Goal: Task Accomplishment & Management: Use online tool/utility

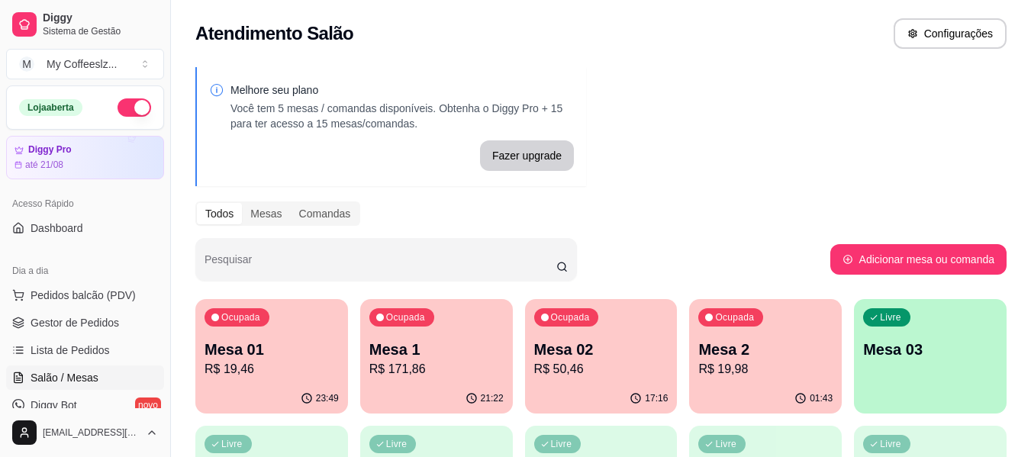
click at [917, 350] on p "Mesa 03" at bounding box center [930, 349] width 134 height 21
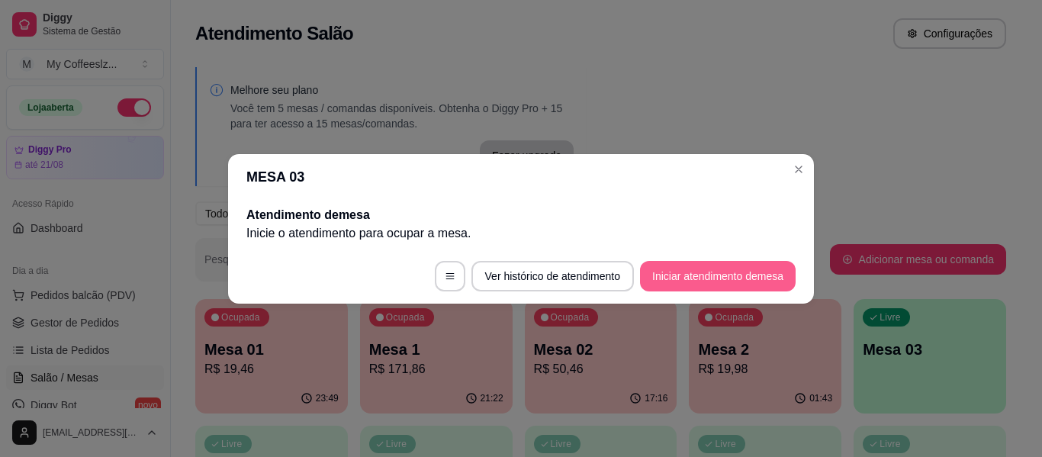
click at [745, 272] on button "Iniciar atendimento de mesa" at bounding box center [718, 276] width 156 height 31
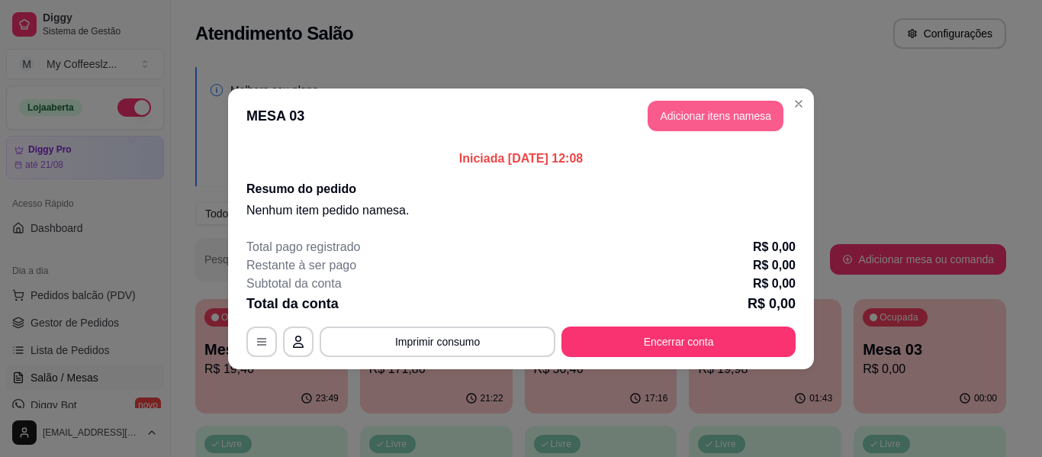
click at [705, 111] on button "Adicionar itens na mesa" at bounding box center [716, 116] width 136 height 31
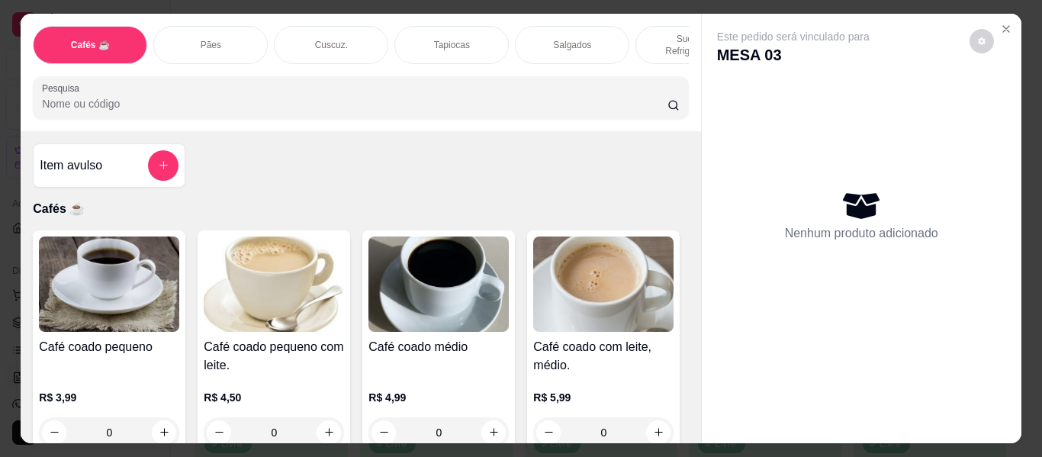
click at [650, 26] on div "Sucos e Refrigerantes" at bounding box center [692, 45] width 114 height 38
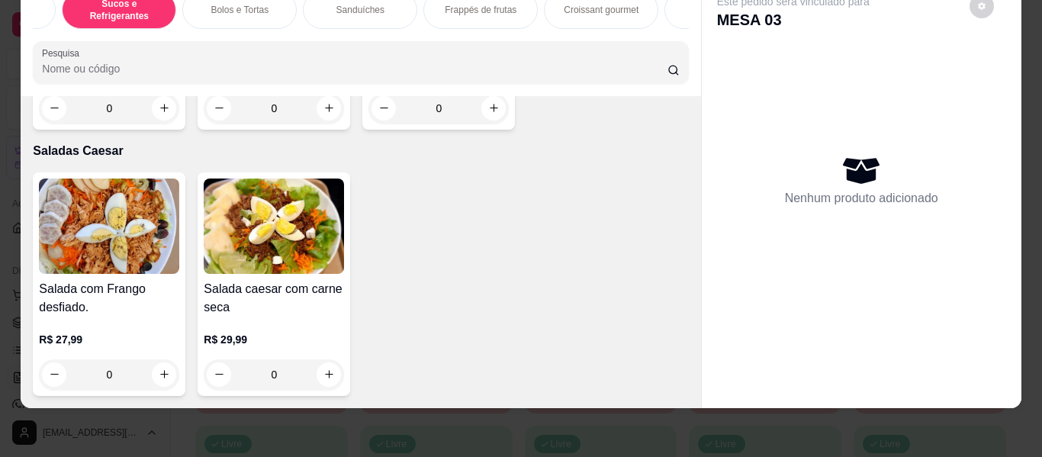
scroll to position [9157, 0]
type input "1"
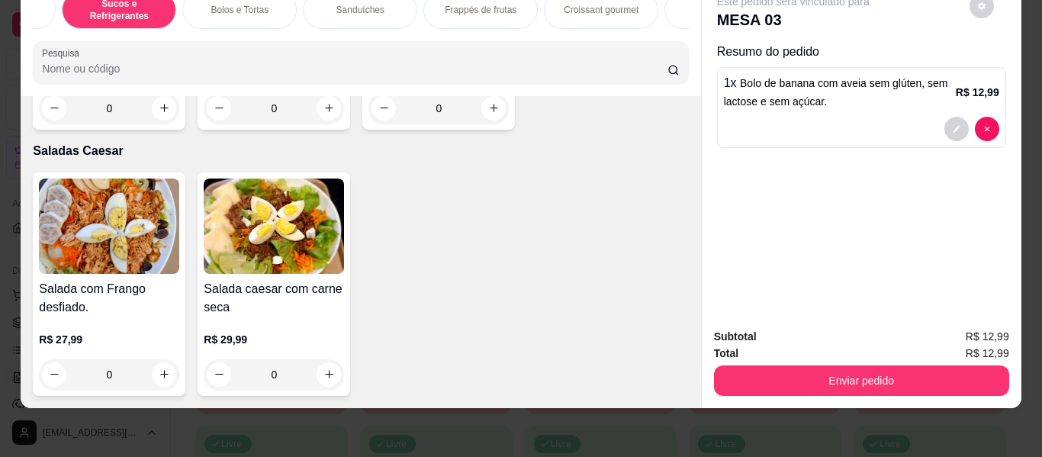
scroll to position [9843, 0]
type input "1"
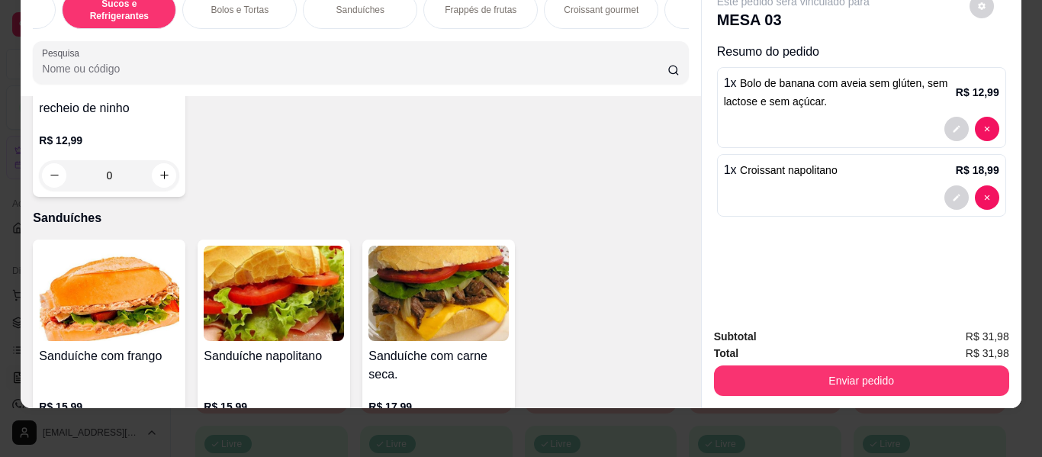
scroll to position [7175, 0]
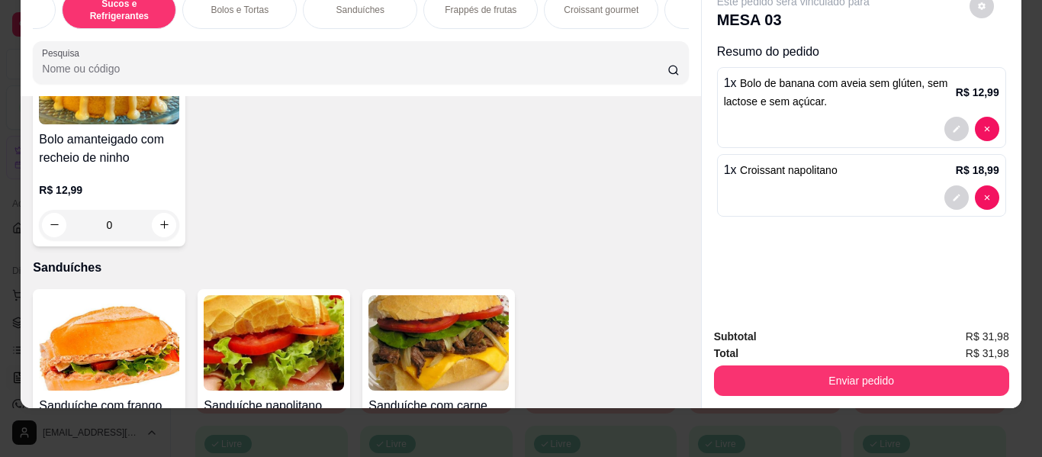
type input "1"
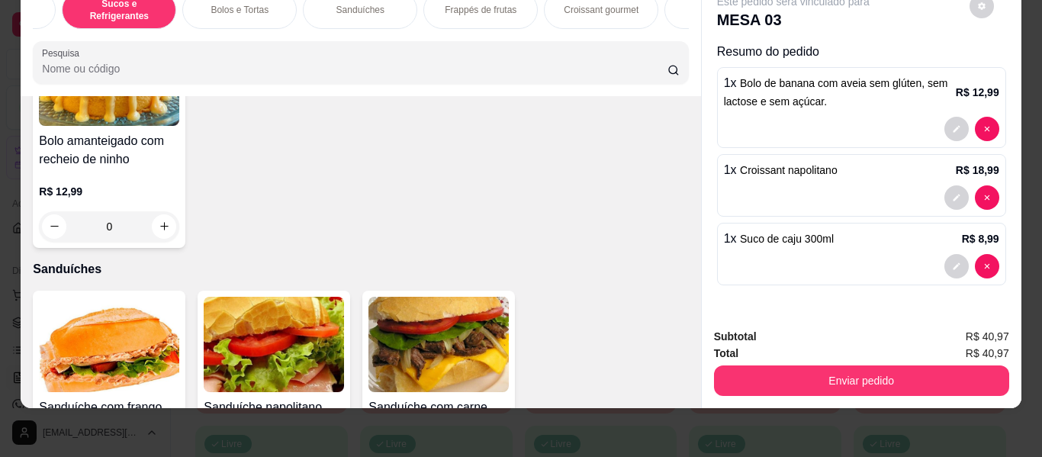
scroll to position [7251, 0]
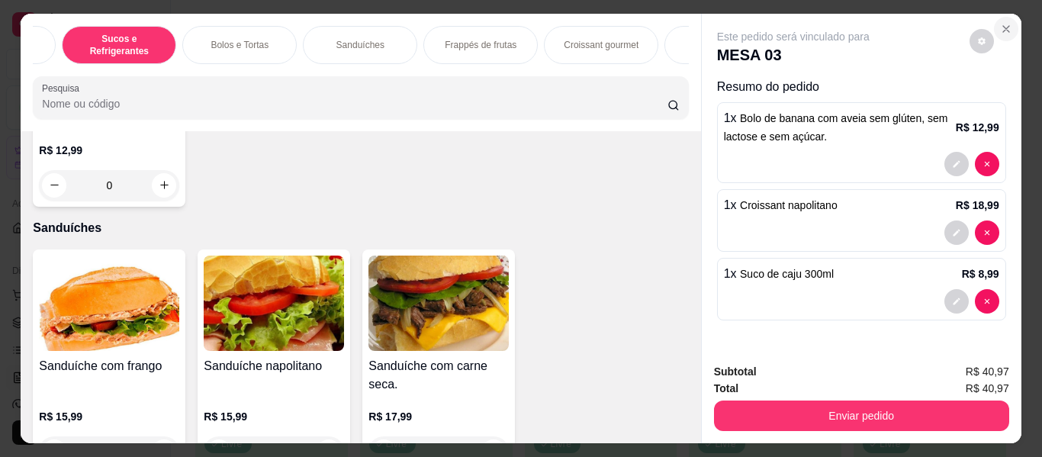
click at [1000, 23] on icon "Close" at bounding box center [1006, 29] width 12 height 12
drag, startPoint x: 937, startPoint y: 62, endPoint x: 1015, endPoint y: 48, distance: 79.0
click at [1025, 104] on div "Cafés ☕ Pães Cuscuz. Tapiocas Salgados Sucos e Refrigerantes Bolos e Tortas San…" at bounding box center [521, 228] width 1042 height 457
click at [997, 17] on button "Close" at bounding box center [1006, 29] width 24 height 24
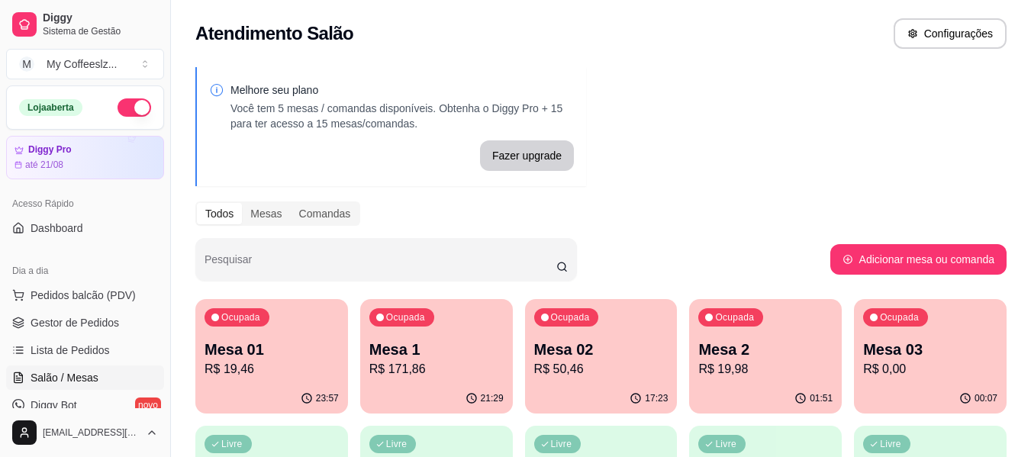
click at [925, 336] on div "Ocupada Mesa 03 R$ 0,00" at bounding box center [930, 341] width 153 height 85
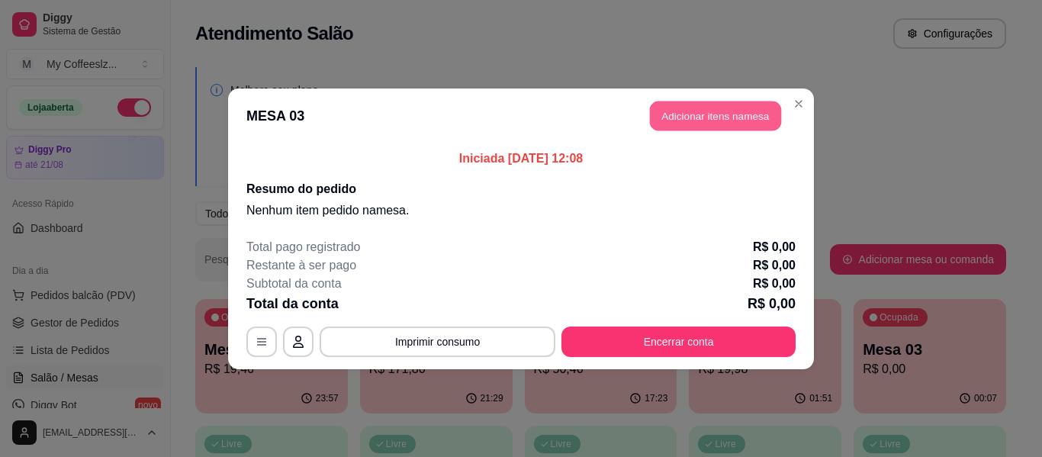
click at [738, 110] on button "Adicionar itens na mesa" at bounding box center [715, 116] width 131 height 30
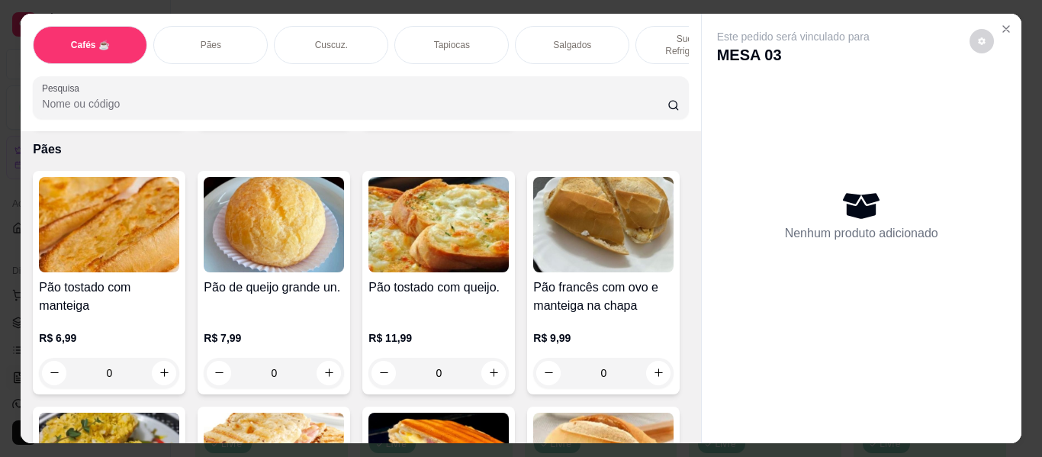
scroll to position [2212, 0]
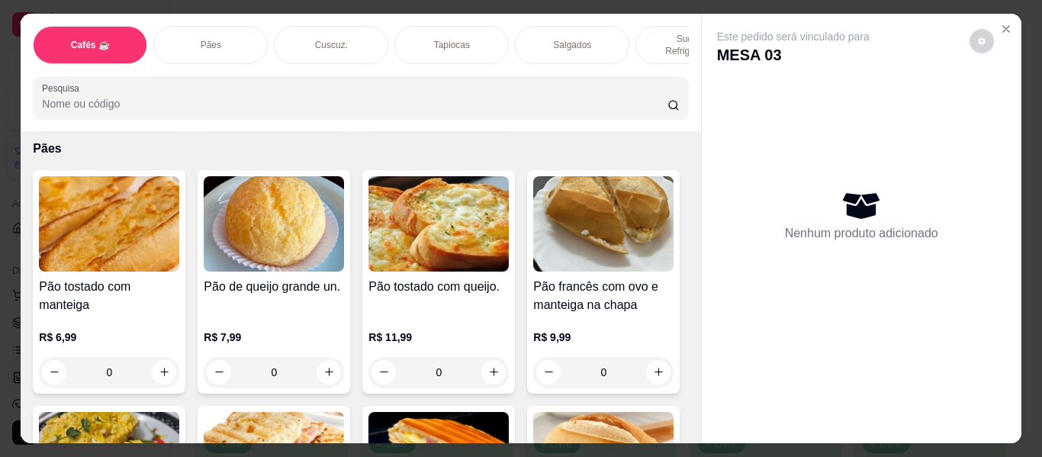
type input "1"
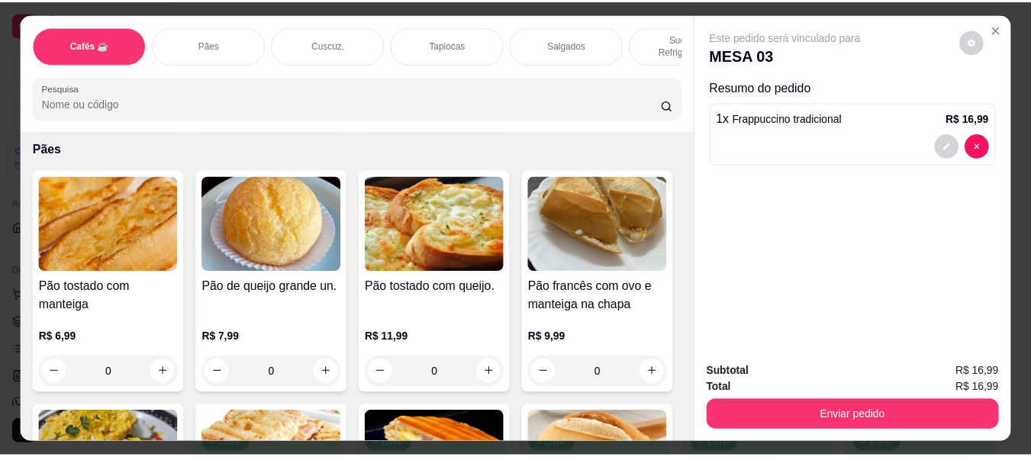
scroll to position [0, 0]
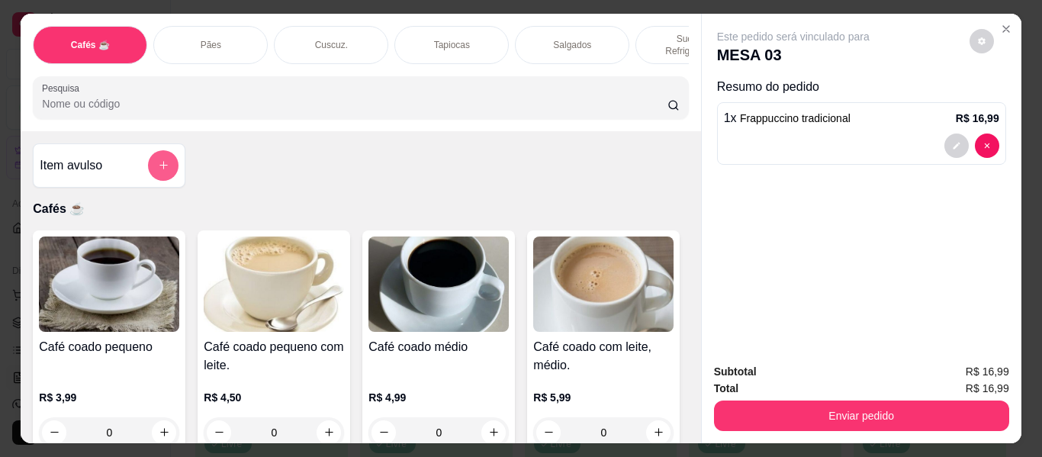
click at [163, 159] on icon "add-separate-item" at bounding box center [163, 164] width 11 height 11
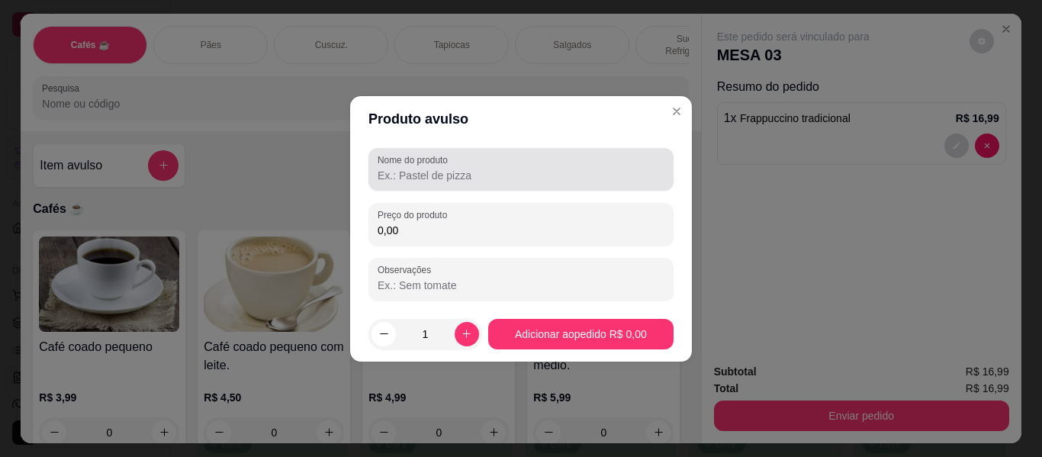
click at [460, 179] on input "Nome do produto" at bounding box center [521, 175] width 287 height 15
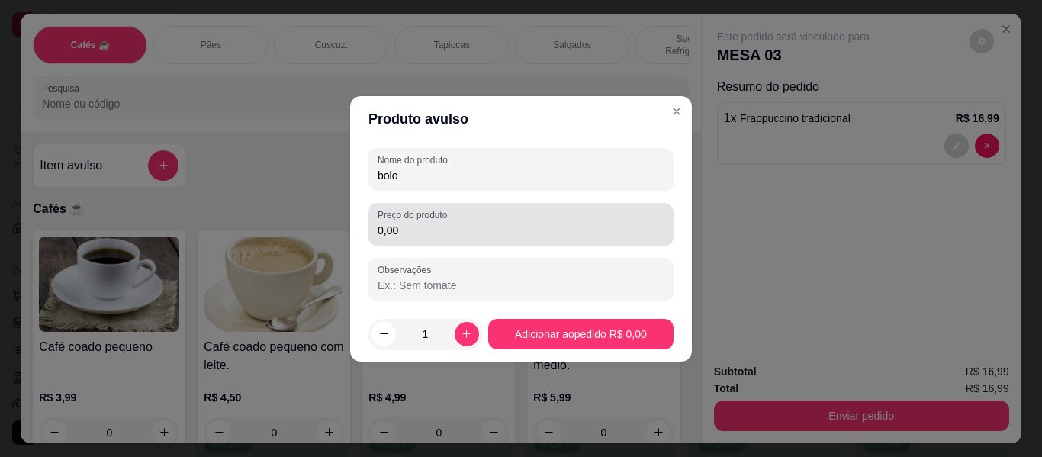
type input "bolo"
click at [462, 237] on input "0,00" at bounding box center [521, 230] width 287 height 15
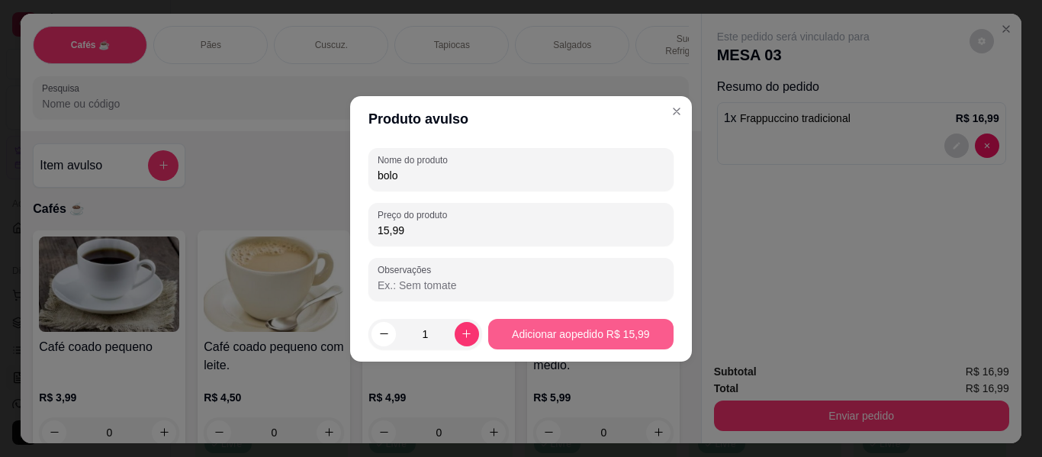
type input "15,99"
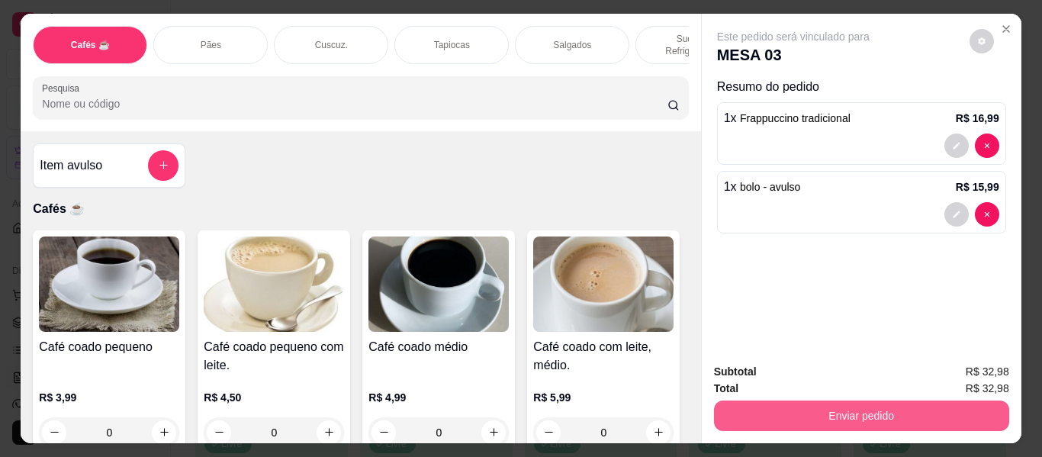
click at [912, 409] on button "Enviar pedido" at bounding box center [861, 416] width 295 height 31
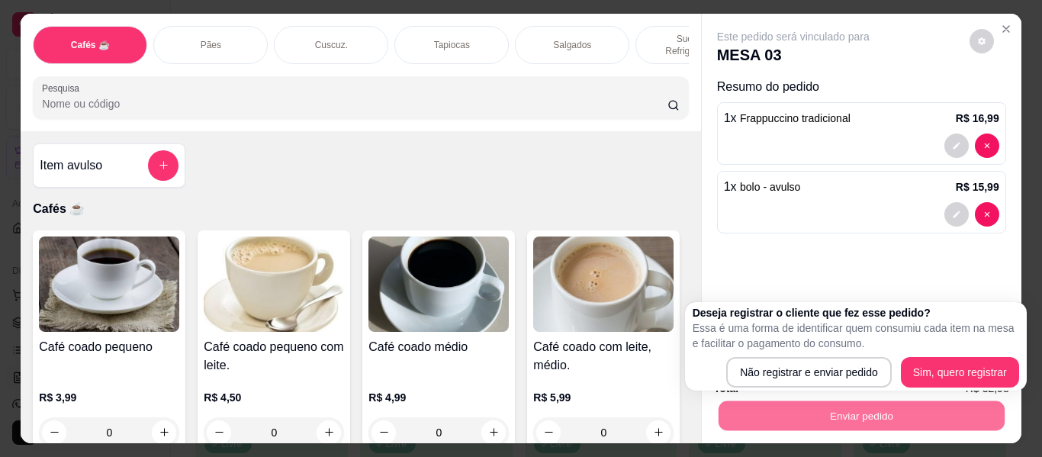
click at [601, 218] on div "Item avulso Cafés ☕ Café coado pequeno R$ 3,99 0 Café coado pequeno com leite. …" at bounding box center [361, 287] width 680 height 312
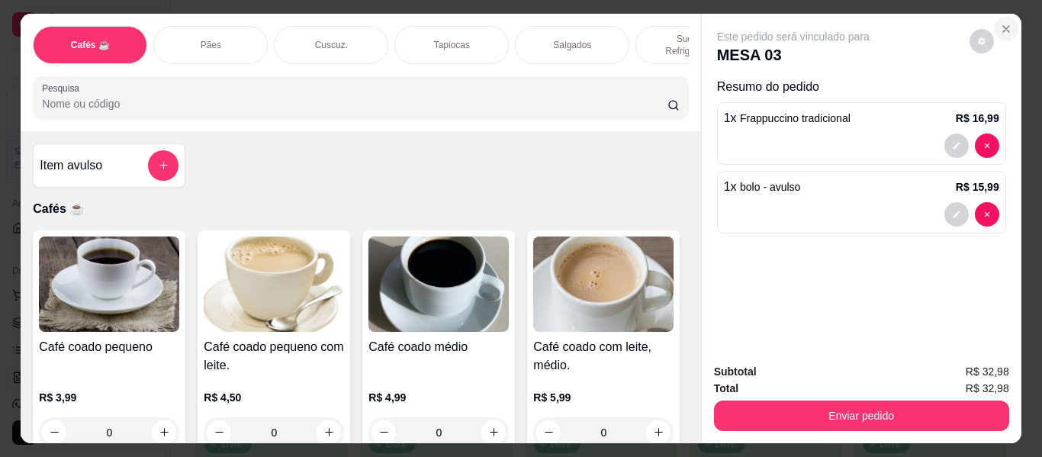
click at [1004, 17] on button "Close" at bounding box center [1006, 29] width 24 height 24
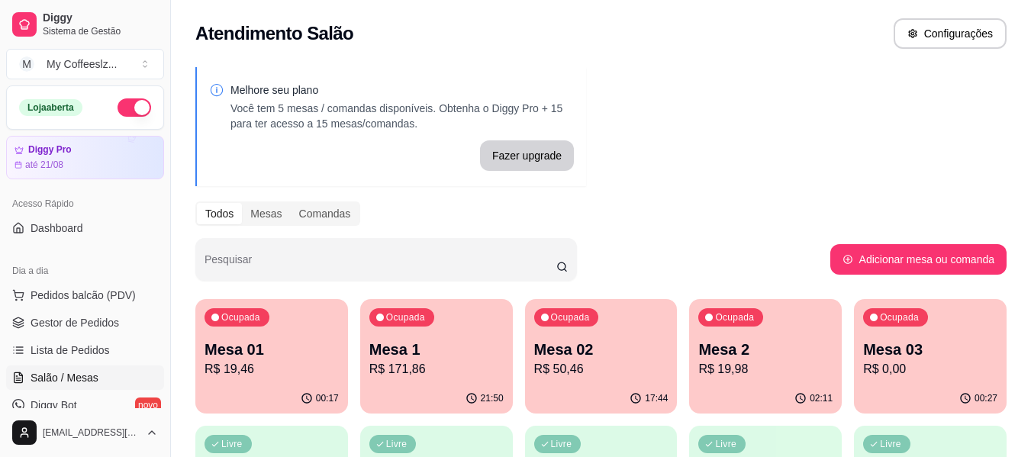
click at [956, 388] on div "00:27" at bounding box center [930, 399] width 153 height 30
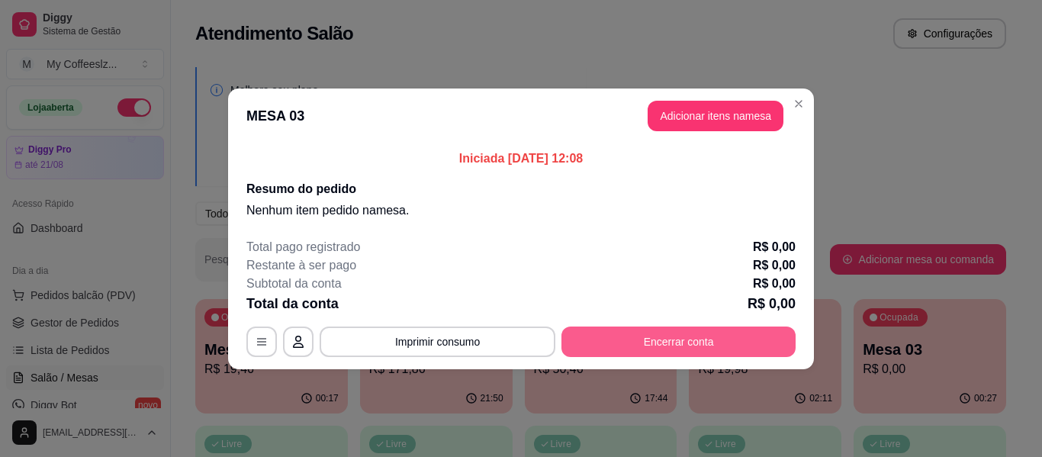
click at [708, 339] on button "Encerrar conta" at bounding box center [678, 342] width 234 height 31
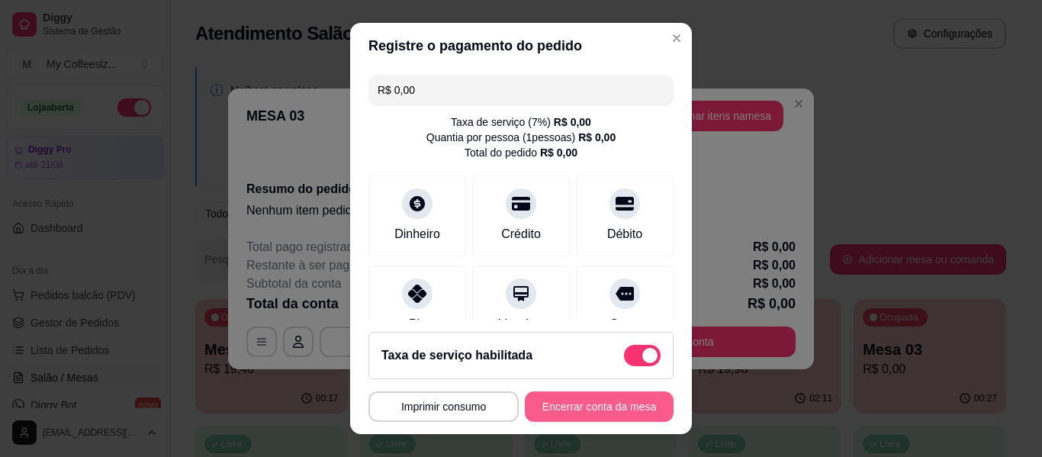
click at [552, 401] on button "Encerrar conta da mesa" at bounding box center [599, 406] width 149 height 31
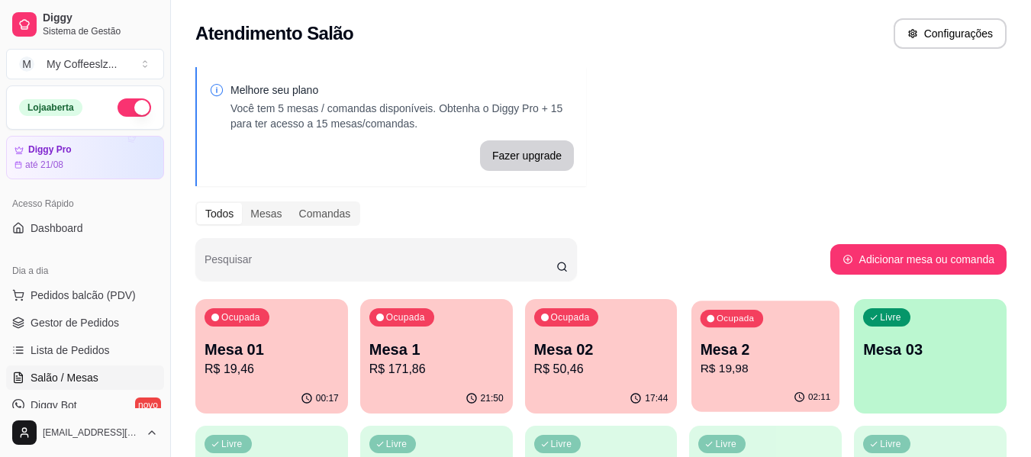
click at [721, 351] on p "Mesa 2" at bounding box center [765, 349] width 130 height 21
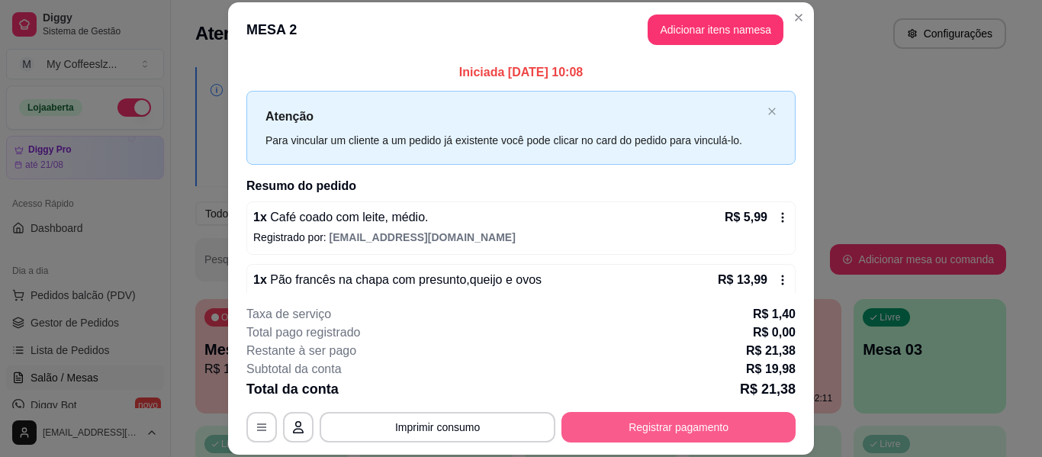
click at [680, 421] on button "Registrar pagamento" at bounding box center [678, 427] width 234 height 31
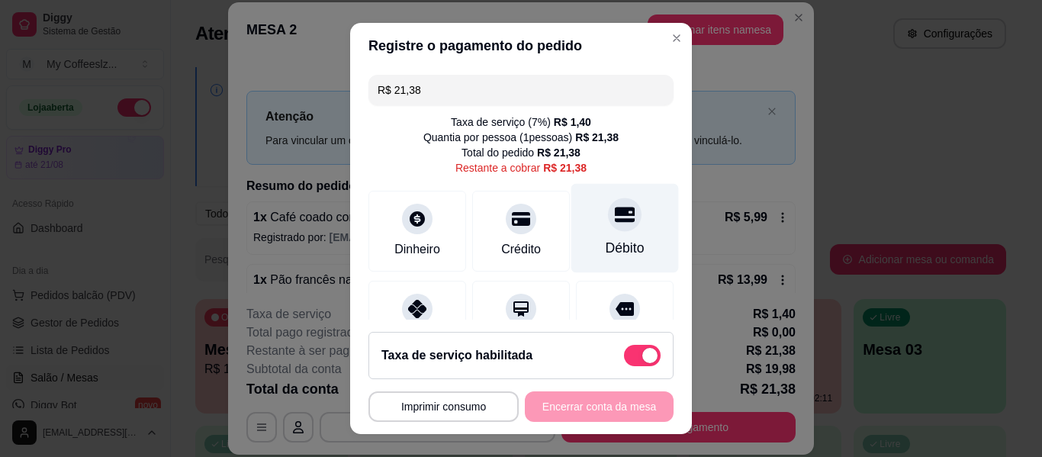
click at [608, 230] on div at bounding box center [625, 215] width 34 height 34
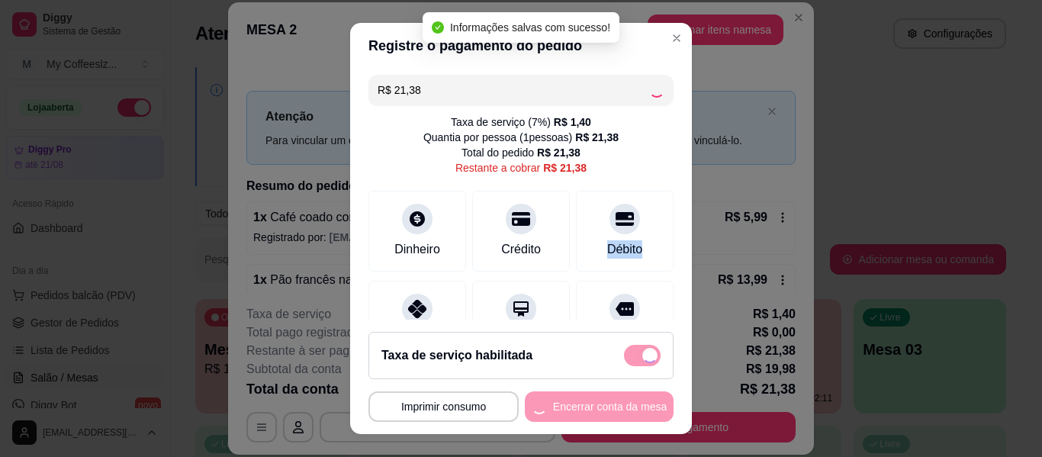
type input "R$ 0,00"
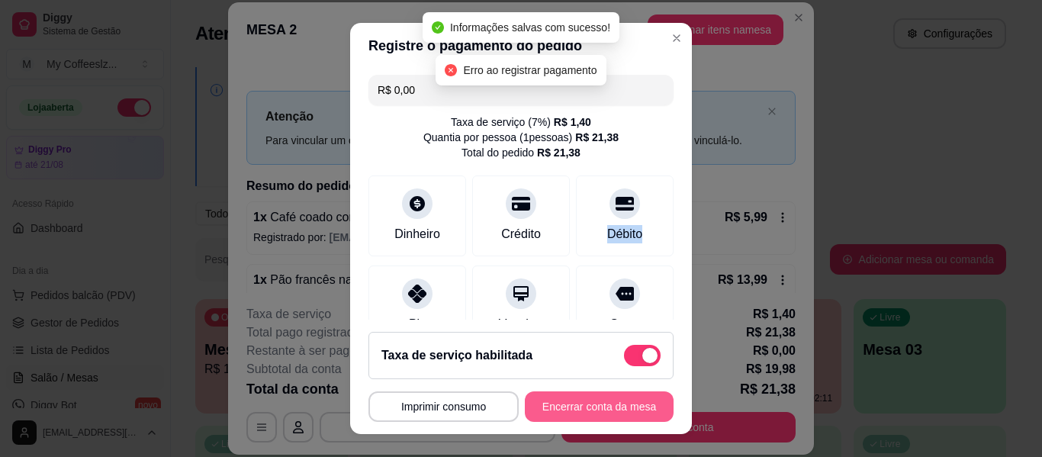
click at [561, 393] on button "Encerrar conta da mesa" at bounding box center [599, 406] width 149 height 31
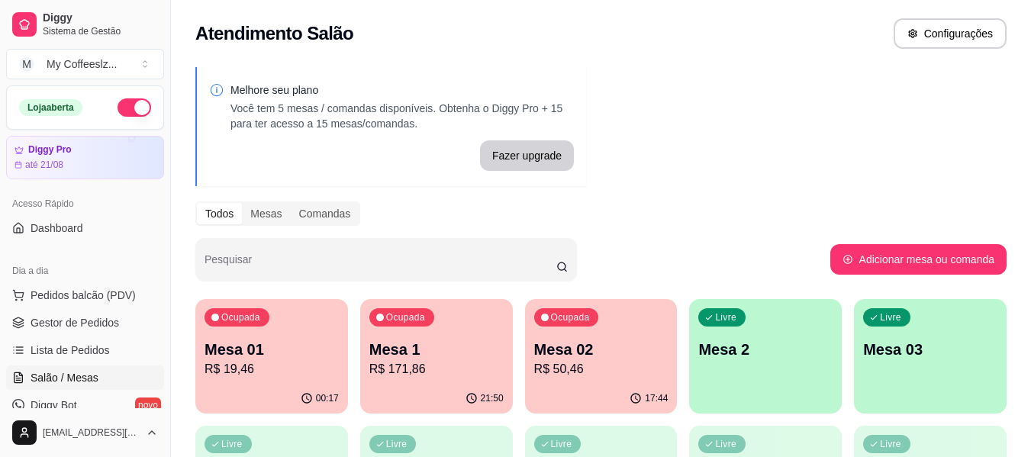
click at [603, 336] on div "Ocupada Mesa 02 R$ 50,46" at bounding box center [601, 341] width 153 height 85
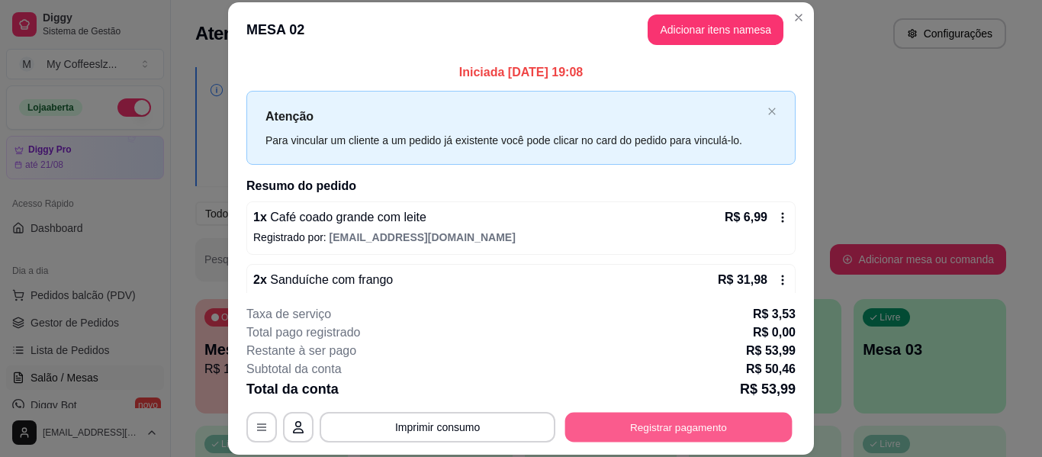
click at [658, 420] on button "Registrar pagamento" at bounding box center [678, 428] width 227 height 30
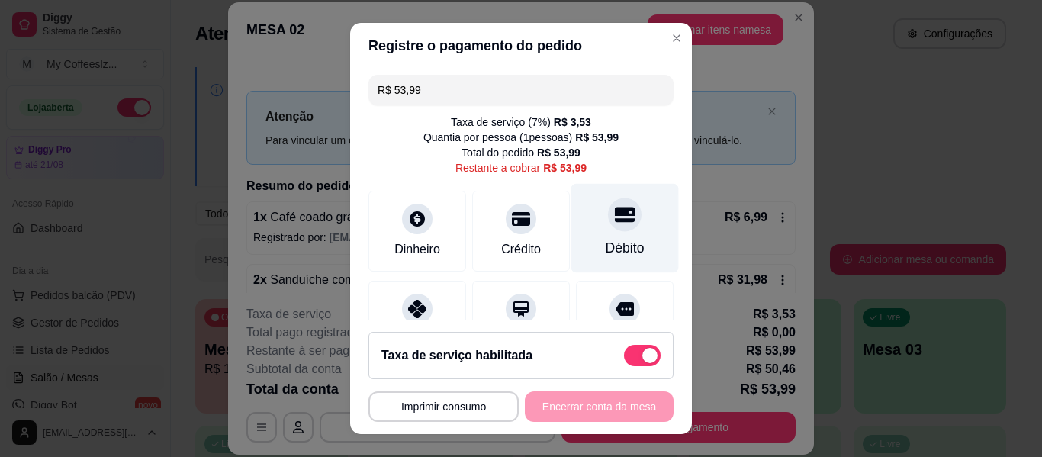
click at [608, 231] on div at bounding box center [625, 215] width 34 height 34
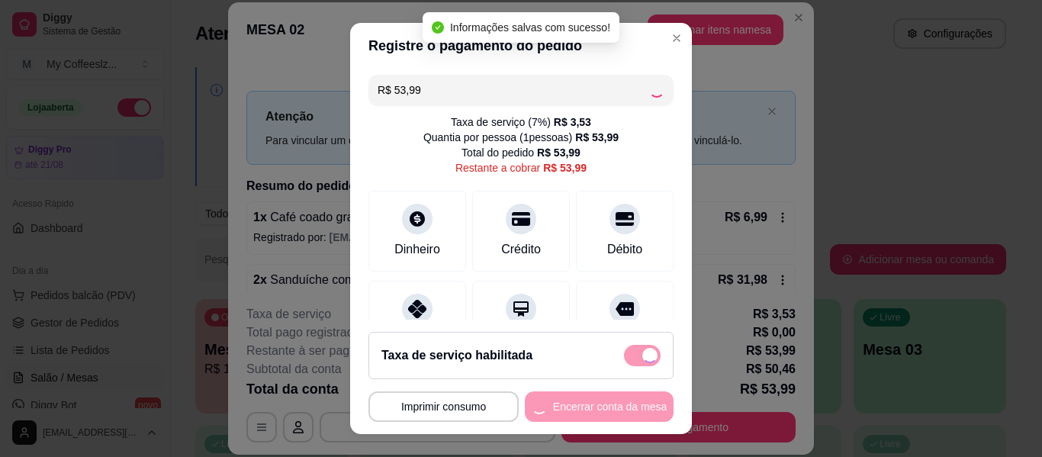
type input "R$ 0,00"
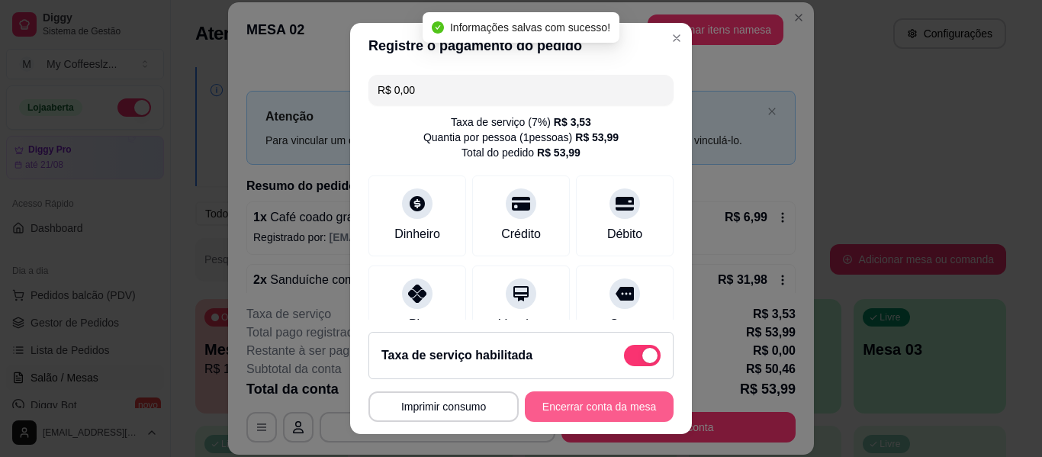
click at [557, 410] on button "Encerrar conta da mesa" at bounding box center [599, 406] width 149 height 31
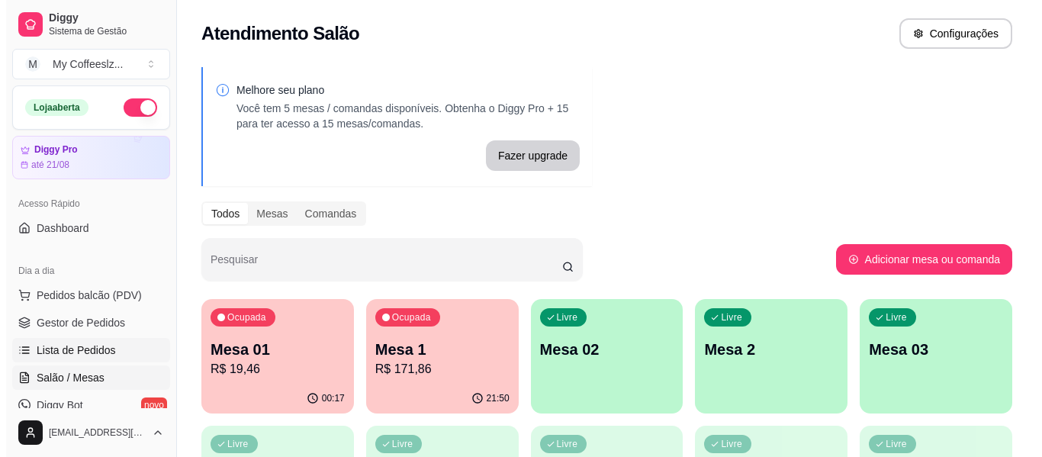
scroll to position [76, 0]
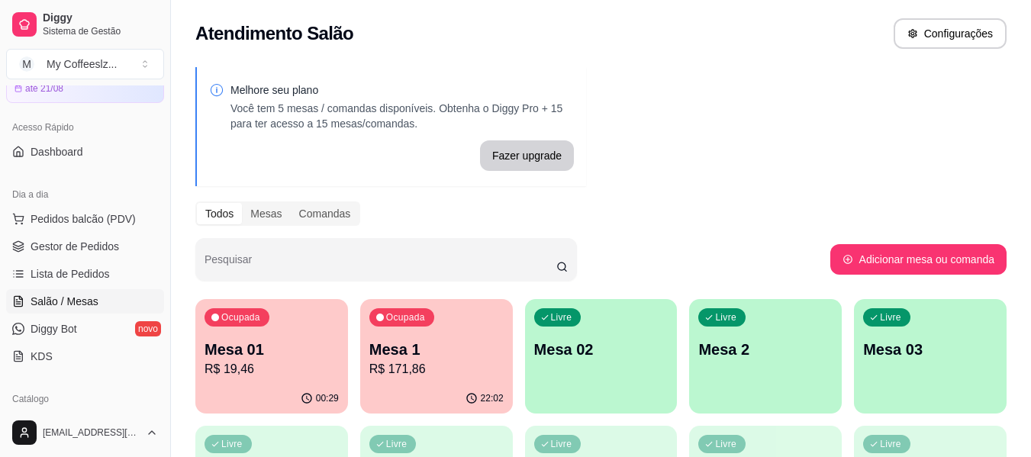
click at [565, 340] on p "Mesa 02" at bounding box center [601, 349] width 134 height 21
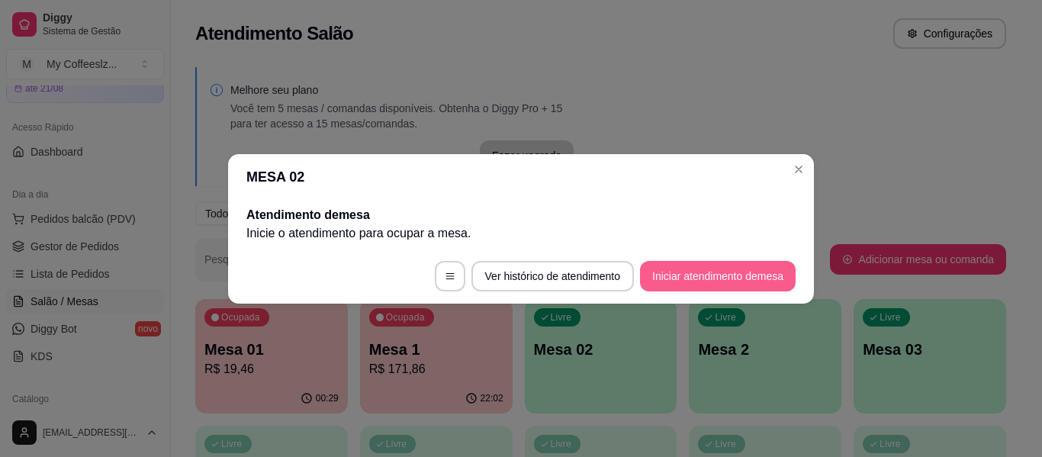
click at [709, 271] on button "Iniciar atendimento de mesa" at bounding box center [718, 276] width 156 height 31
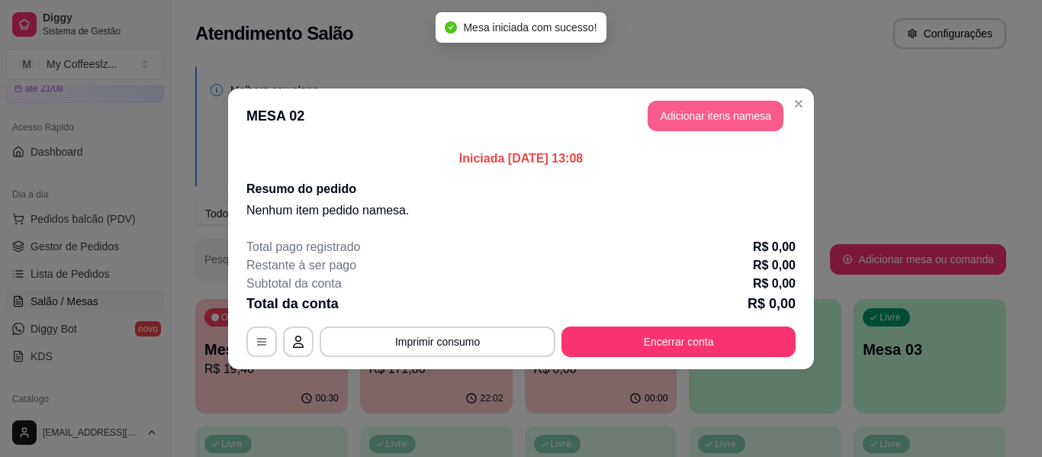
click at [667, 123] on button "Adicionar itens na mesa" at bounding box center [716, 116] width 136 height 31
